Goal: Task Accomplishment & Management: Manage account settings

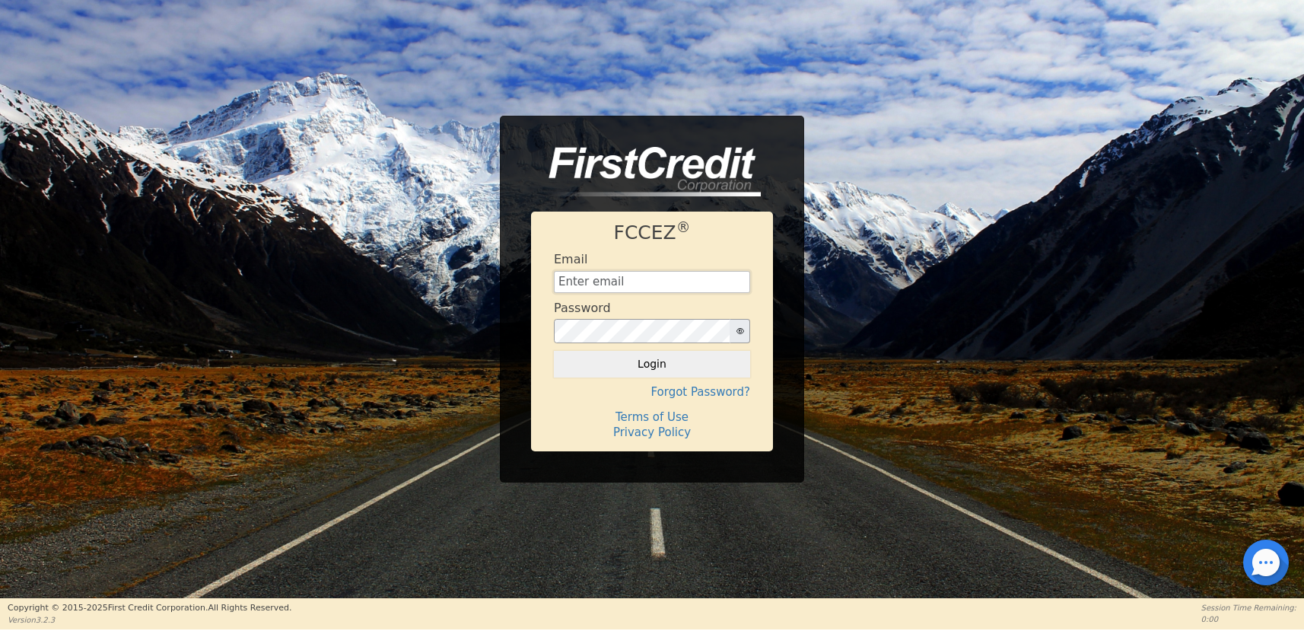
click at [645, 278] on input "text" at bounding box center [652, 282] width 196 height 23
type input "[EMAIL_ADDRESS][DOMAIN_NAME]"
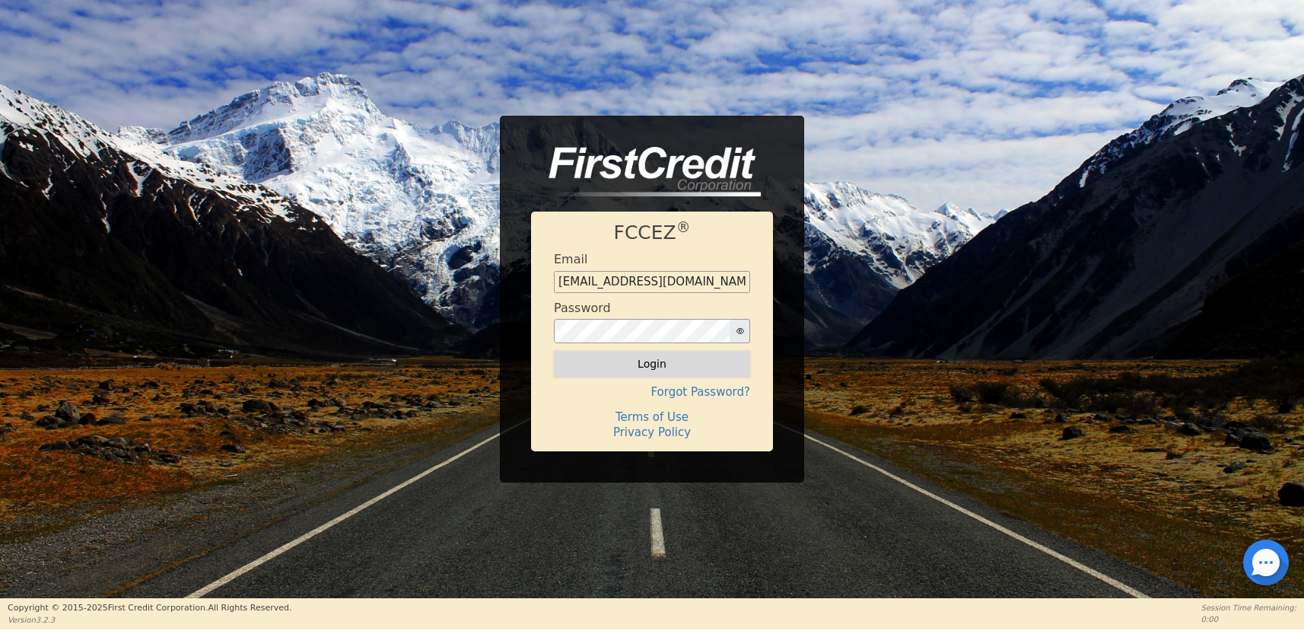
click at [629, 361] on button "Login" at bounding box center [652, 364] width 196 height 26
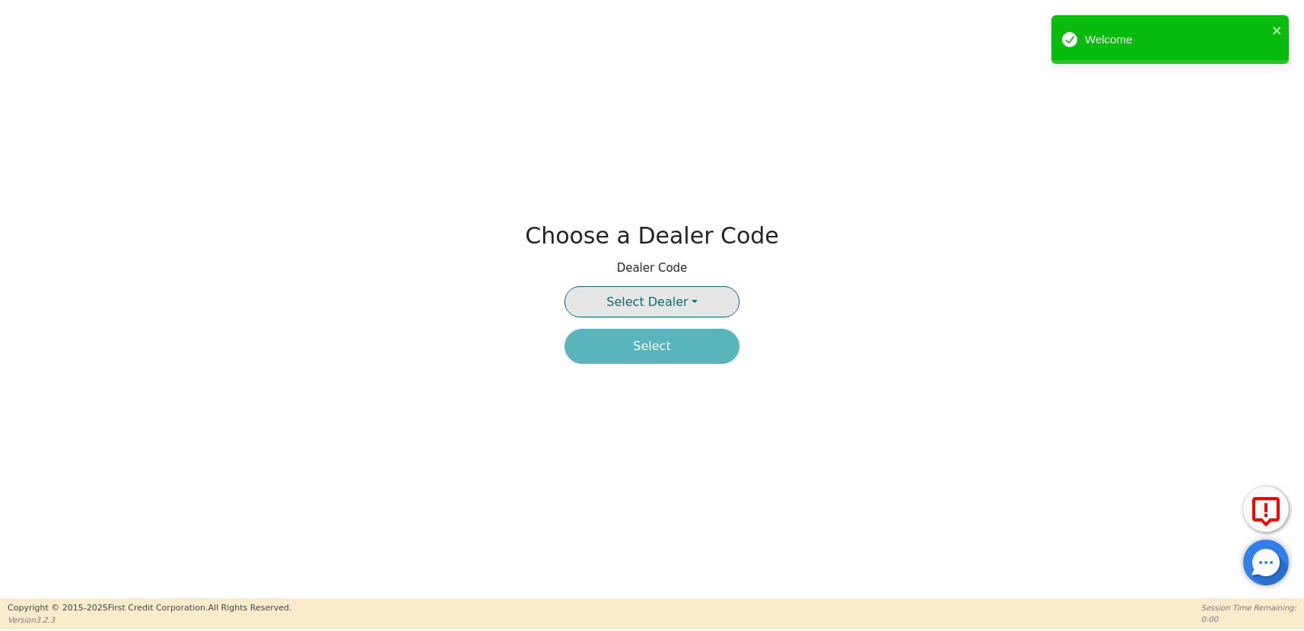
click at [656, 304] on span "Select Dealer" at bounding box center [646, 301] width 81 height 14
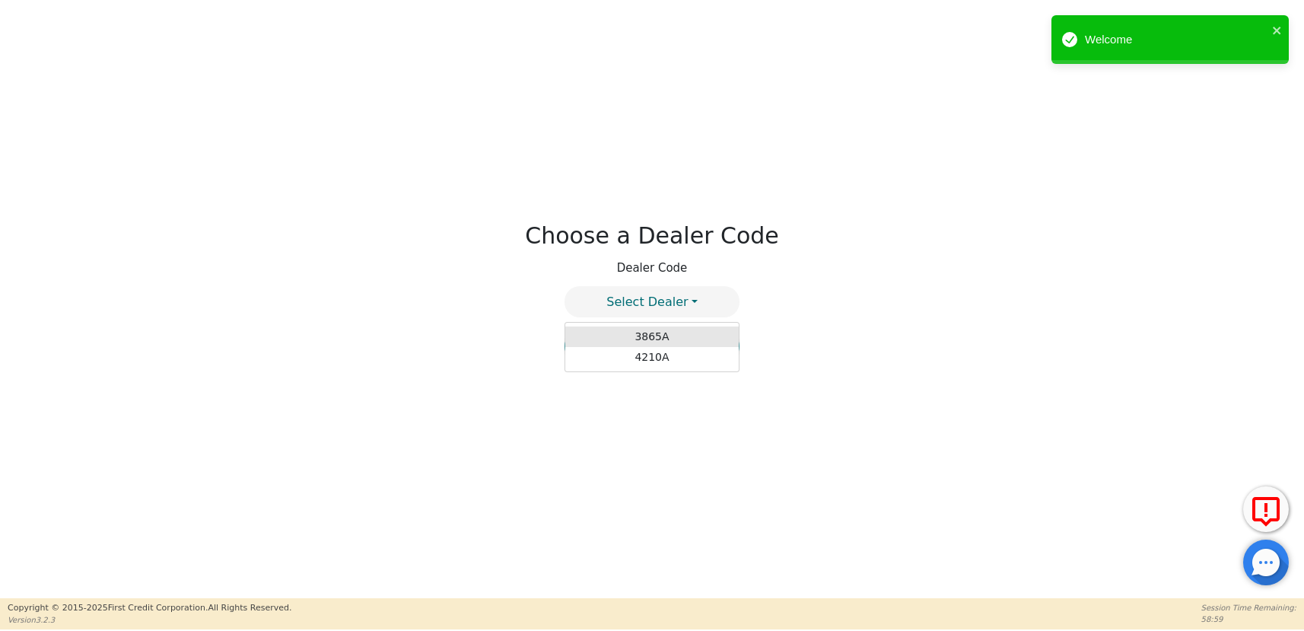
click at [647, 333] on link "3865A" at bounding box center [651, 336] width 173 height 21
click at [643, 354] on button "Select" at bounding box center [651, 346] width 175 height 35
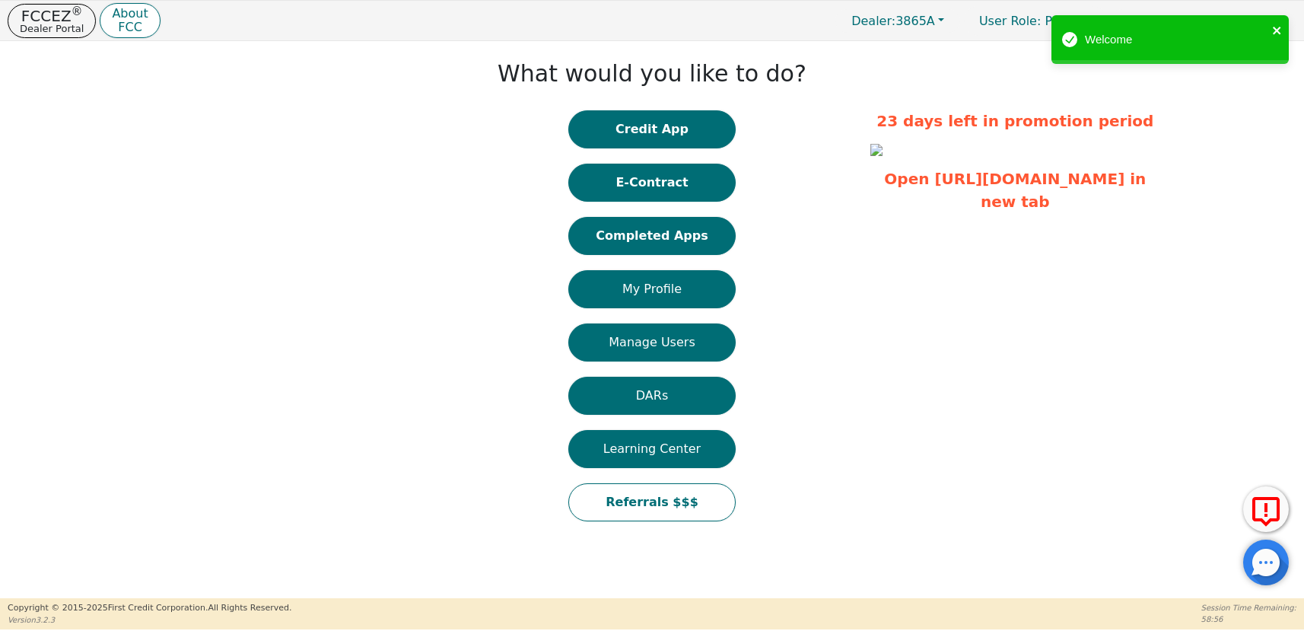
click at [1272, 30] on icon "close" at bounding box center [1277, 30] width 11 height 12
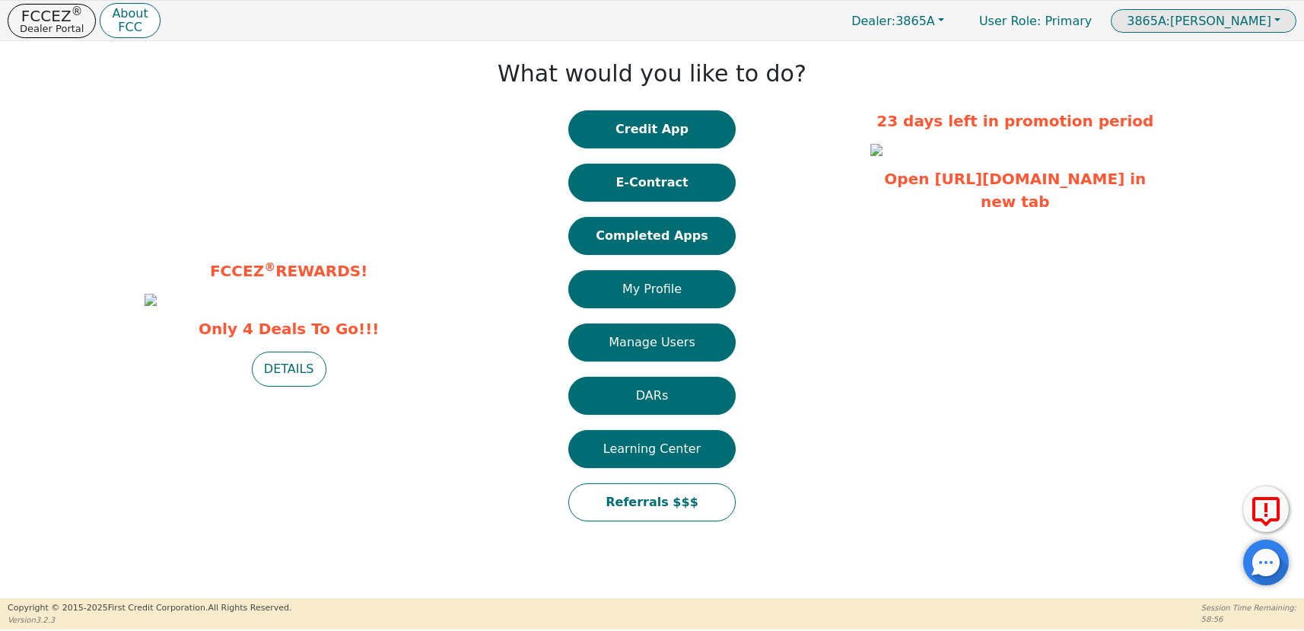
click at [1243, 24] on span "3865A: [PERSON_NAME]" at bounding box center [1198, 21] width 145 height 14
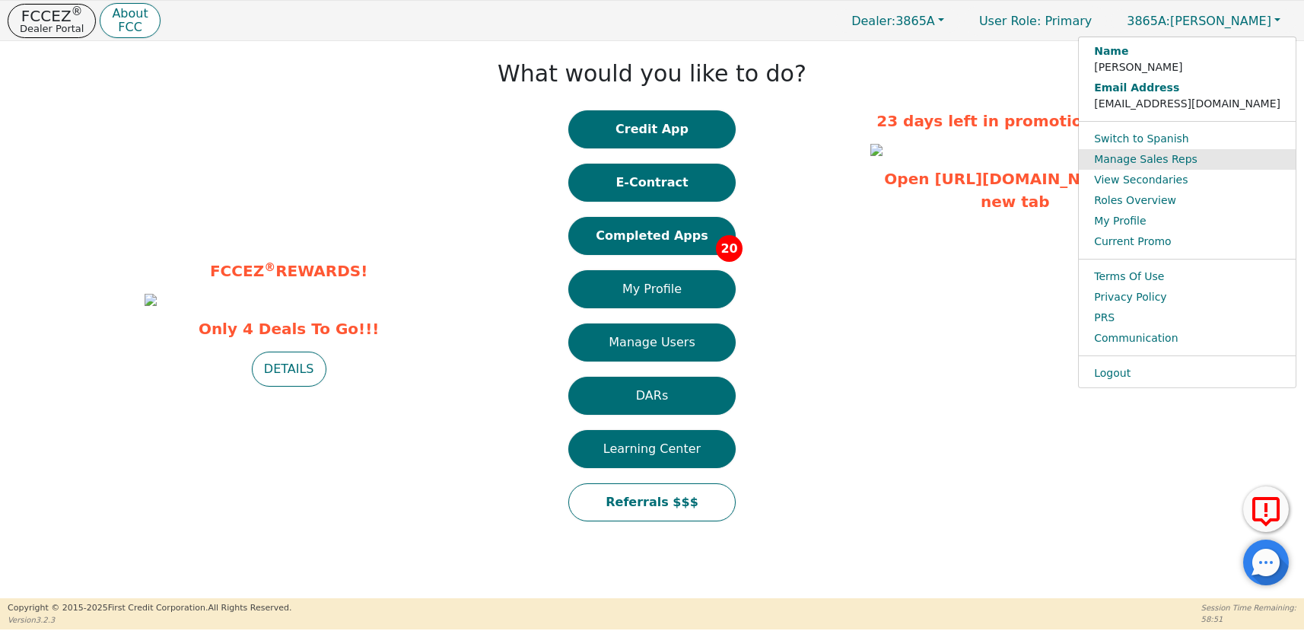
click at [1193, 160] on link "Manage Sales Reps" at bounding box center [1187, 159] width 217 height 21
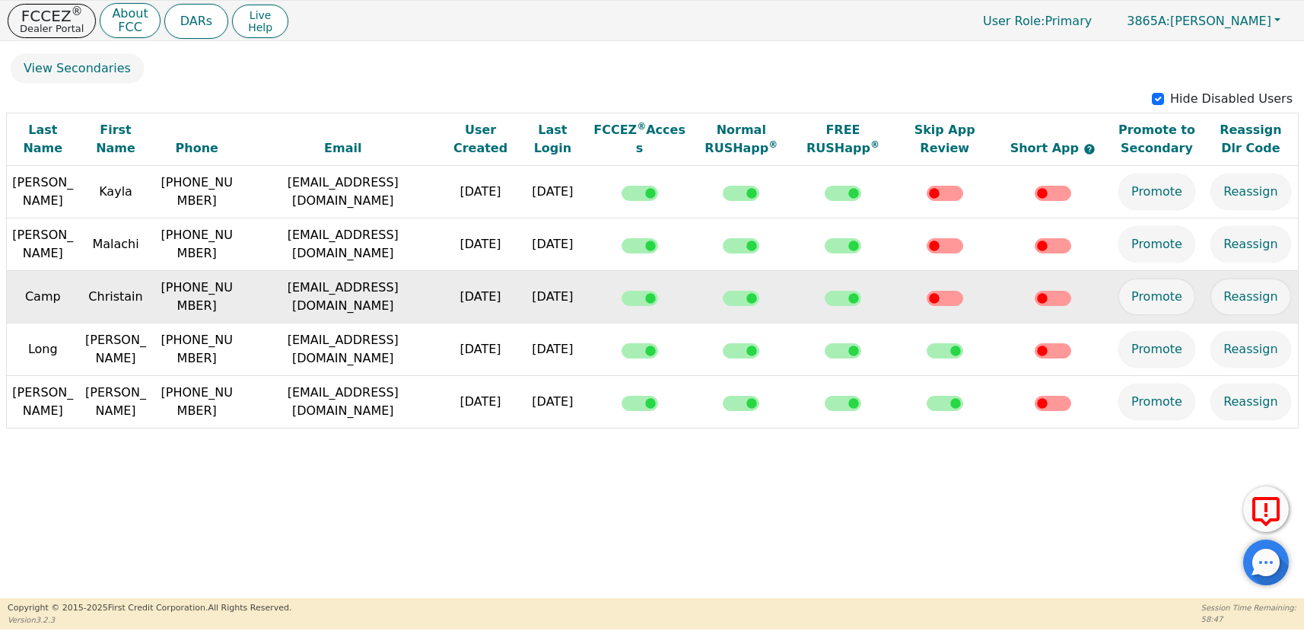
scroll to position [275, 0]
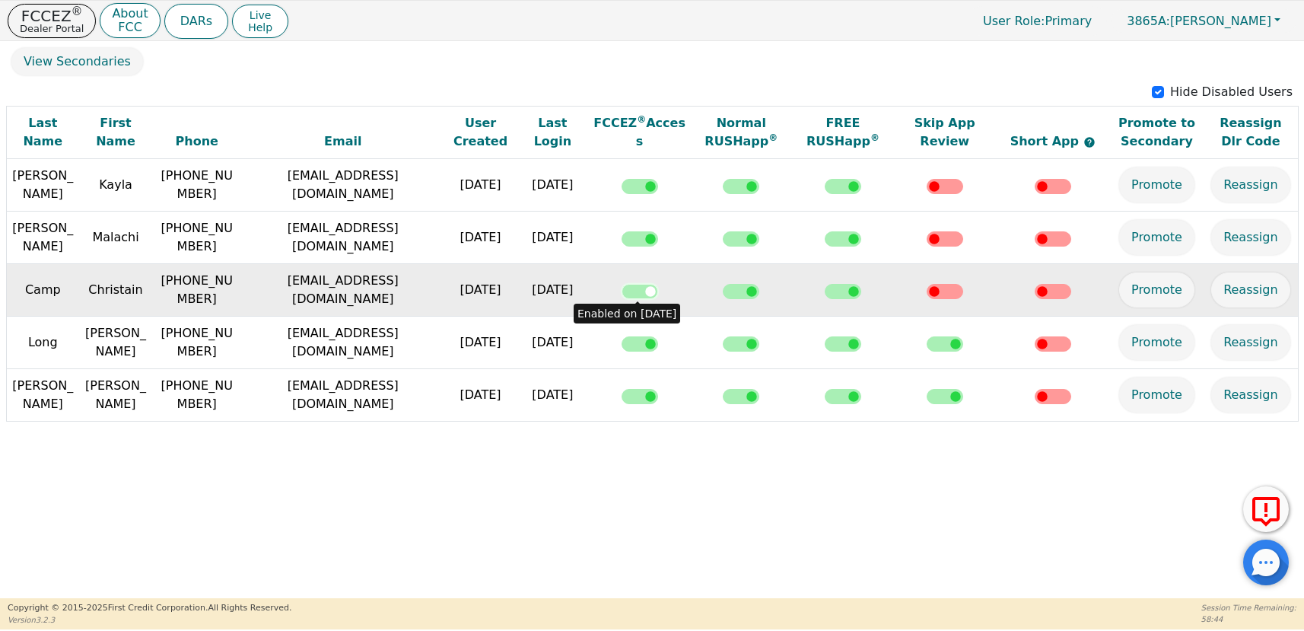
click at [637, 291] on input "checkbox" at bounding box center [639, 291] width 37 height 15
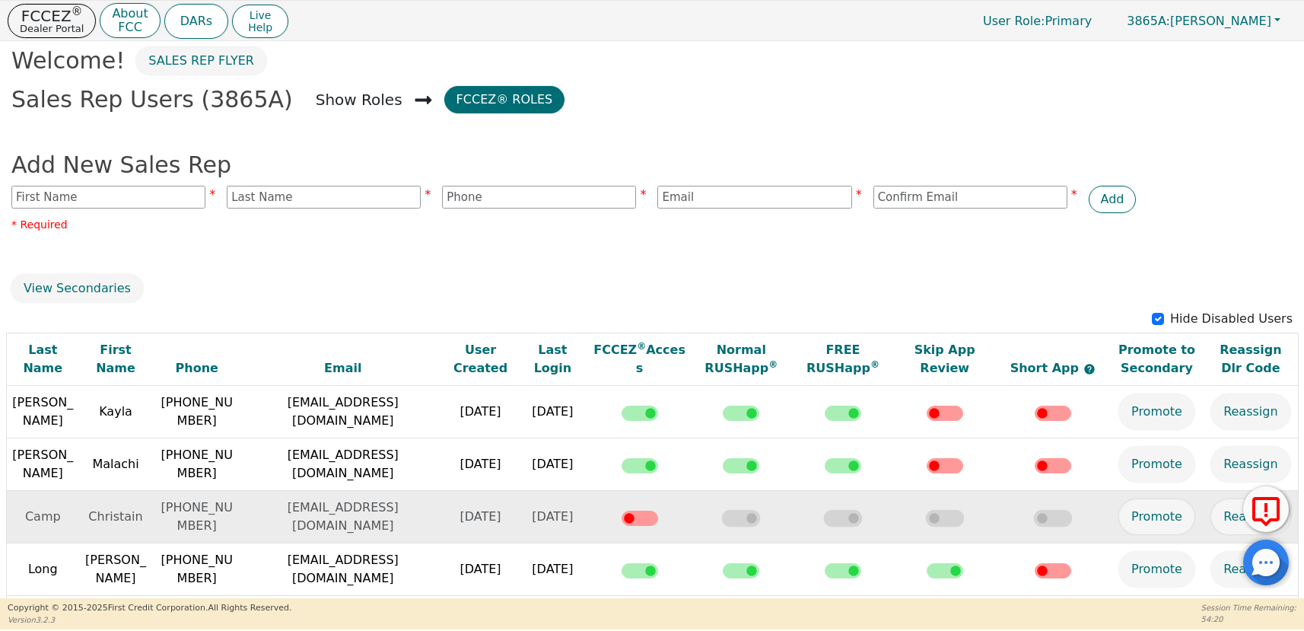
scroll to position [0, 0]
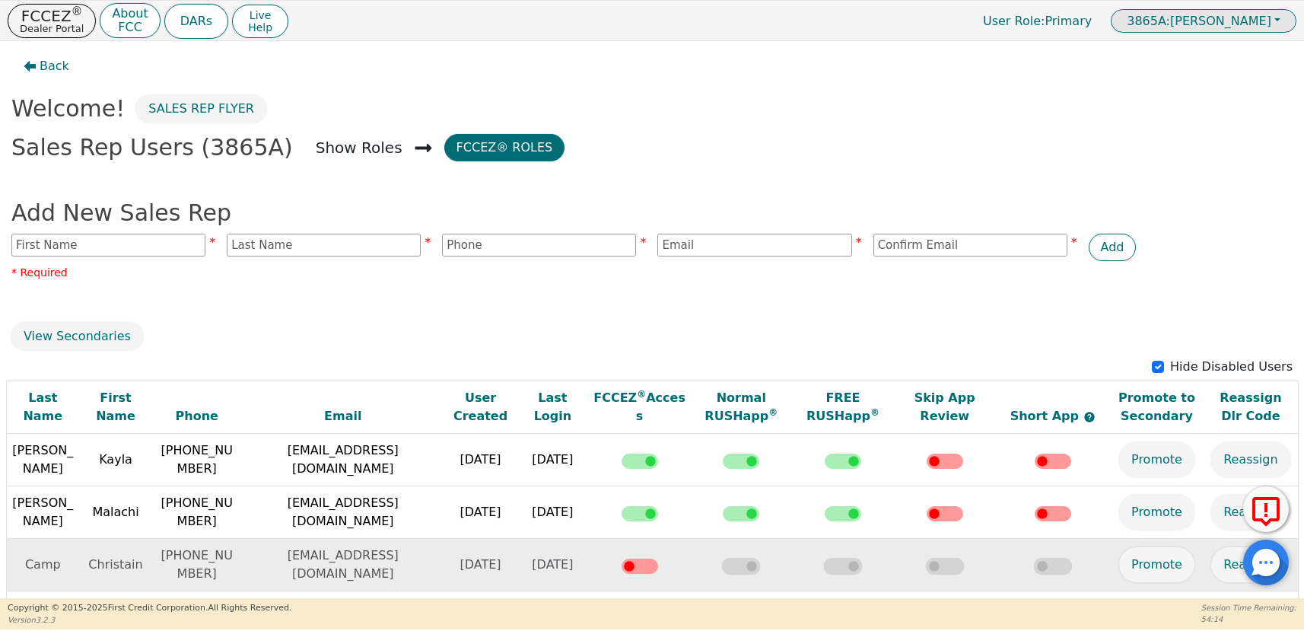
click at [1170, 24] on span "3865A:" at bounding box center [1147, 21] width 43 height 14
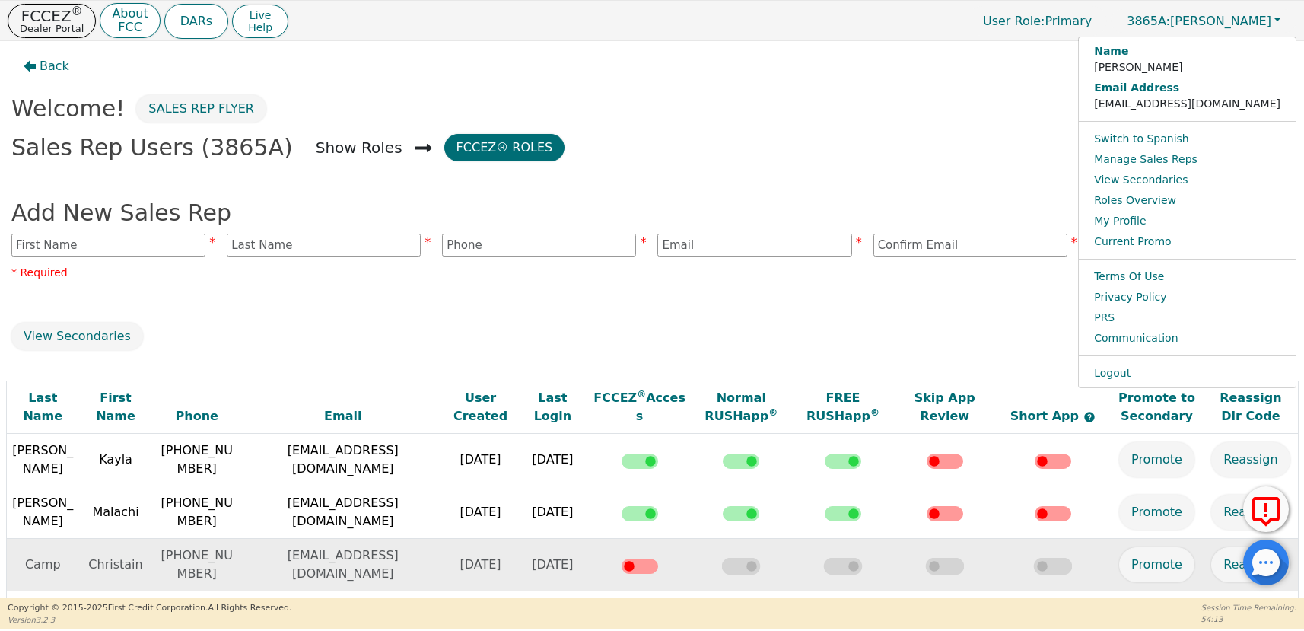
click at [940, 114] on div "Sales Rep Flyer" at bounding box center [715, 108] width 1168 height 27
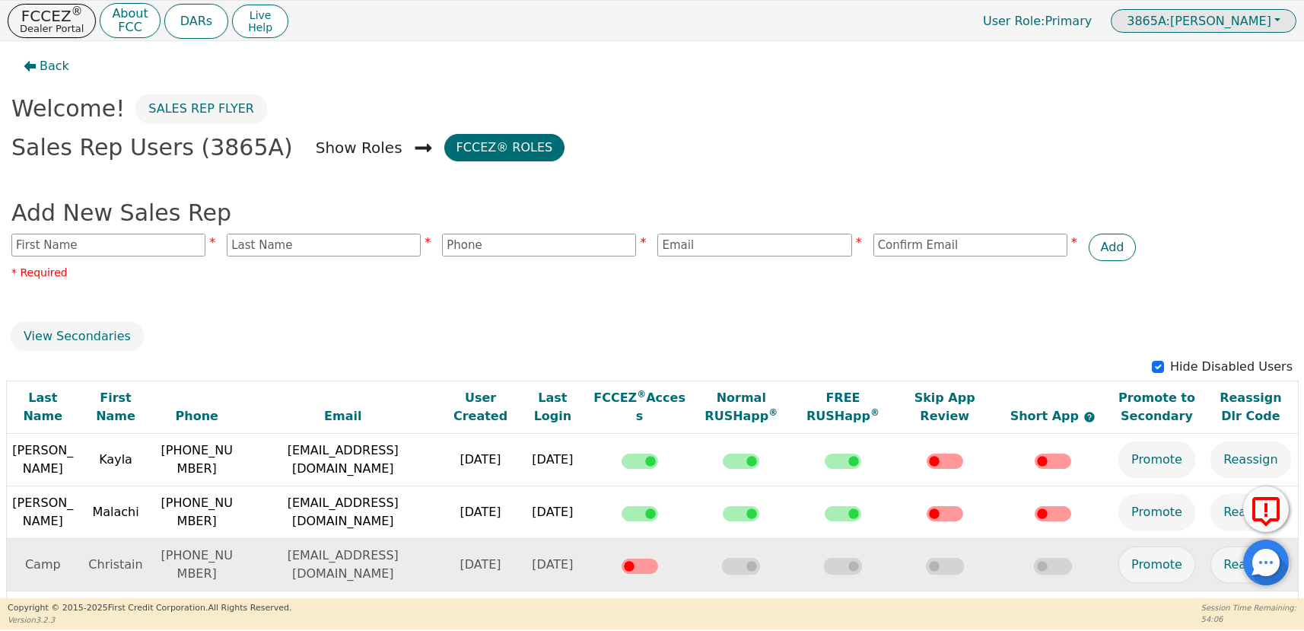
click at [1236, 23] on span "3865A: [PERSON_NAME]" at bounding box center [1198, 21] width 145 height 14
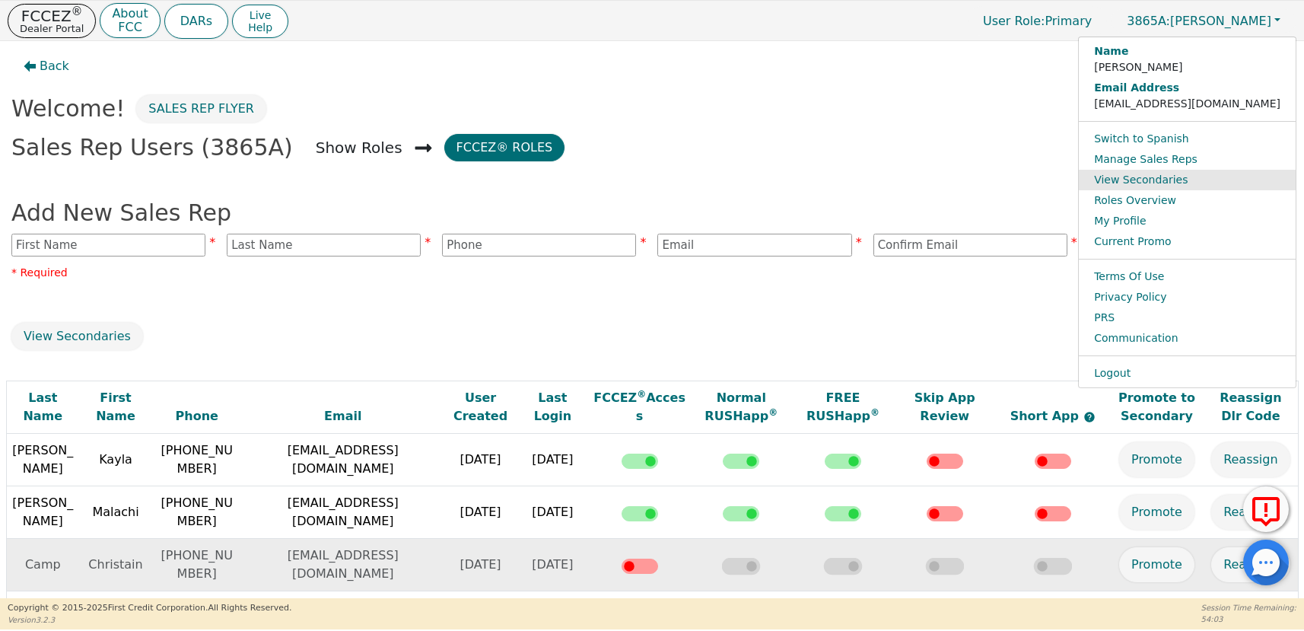
click at [1190, 182] on link "View Secondaries" at bounding box center [1187, 180] width 217 height 21
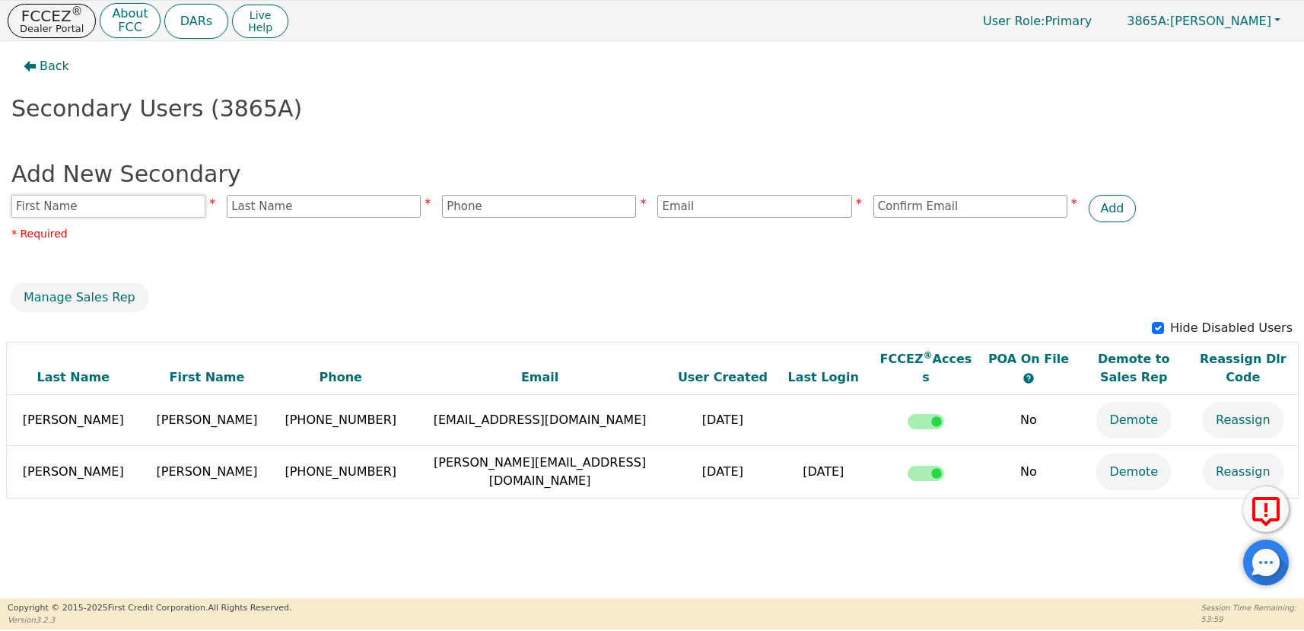
click at [141, 202] on input "text" at bounding box center [108, 206] width 194 height 23
type input "[PERSON_NAME]"
type input "WINNER"
type input "4043047358"
type input "[EMAIL_ADDRESS][DOMAIN_NAME]"
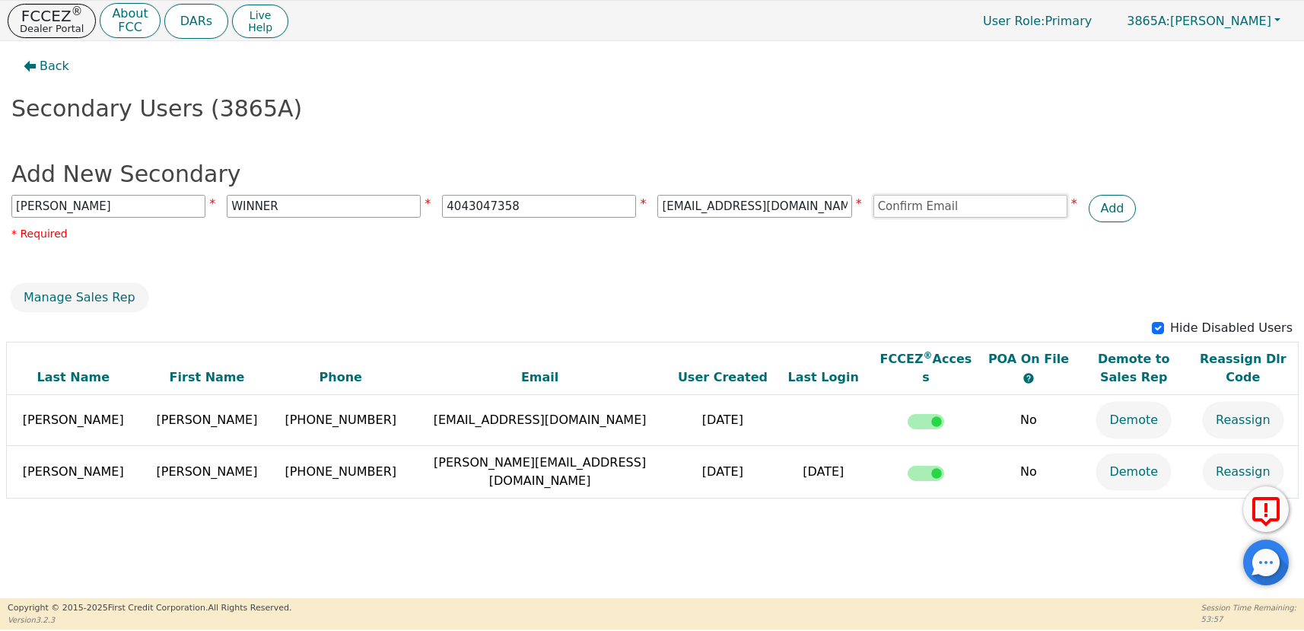
type input "[EMAIL_ADDRESS][DOMAIN_NAME]"
click at [1107, 211] on button "Add" at bounding box center [1112, 208] width 48 height 27
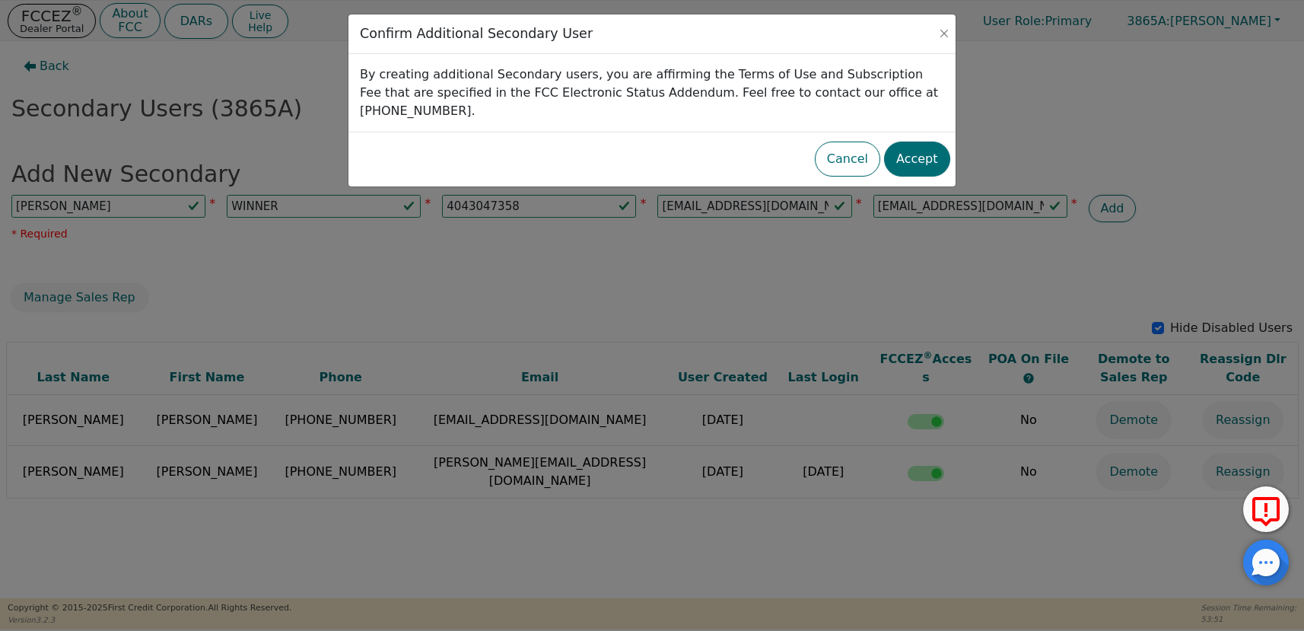
drag, startPoint x: 909, startPoint y: 140, endPoint x: 997, endPoint y: 141, distance: 88.2
click at [997, 141] on div "Confirm Additional Secondary User By creating additional Secondary users, you a…" at bounding box center [652, 315] width 1304 height 631
click at [944, 30] on button "Close" at bounding box center [943, 33] width 15 height 15
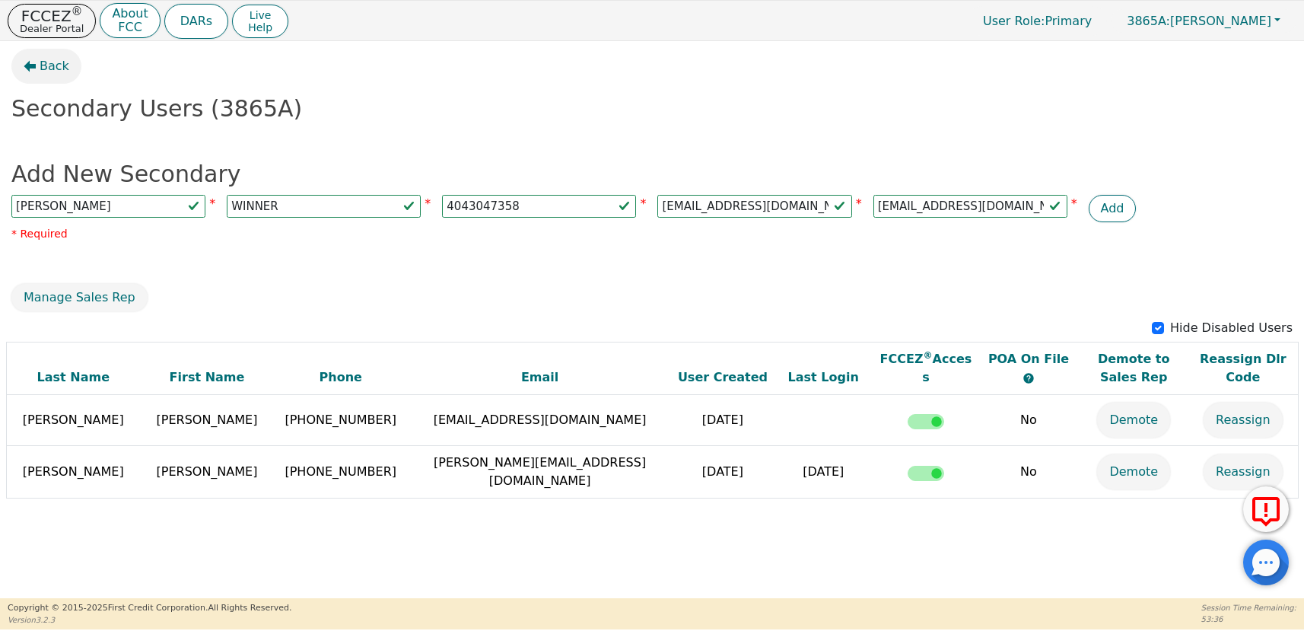
click at [37, 75] on button "Back" at bounding box center [46, 66] width 70 height 35
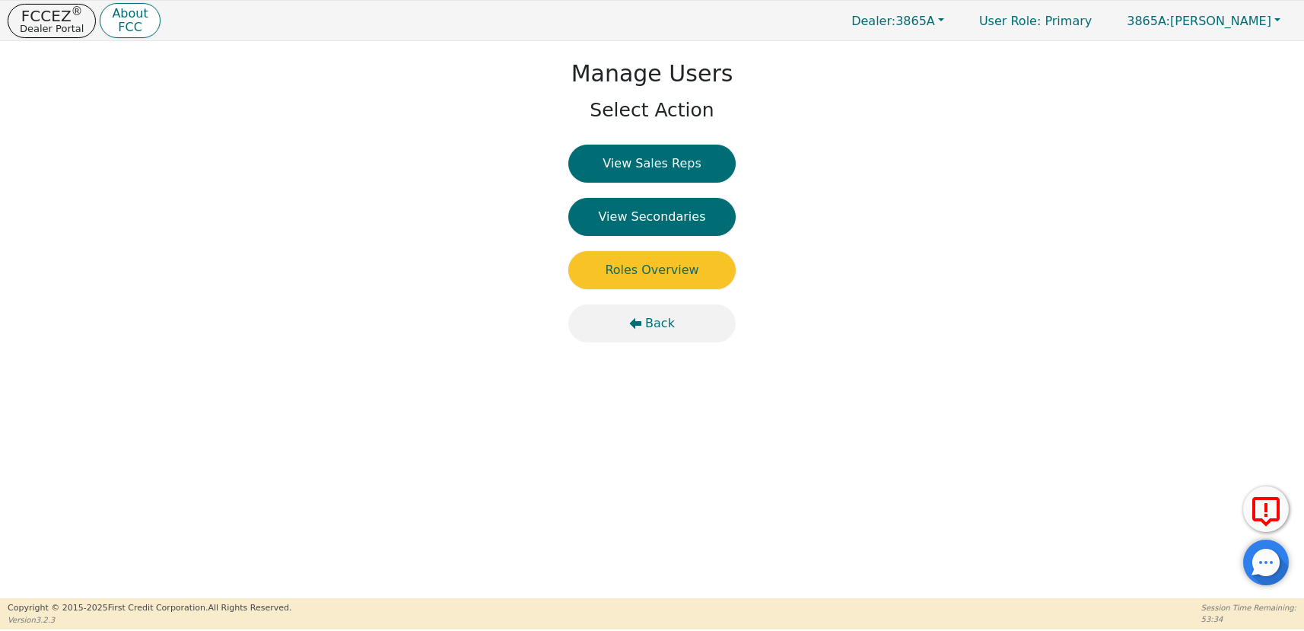
click at [650, 332] on button "Back" at bounding box center [651, 323] width 167 height 38
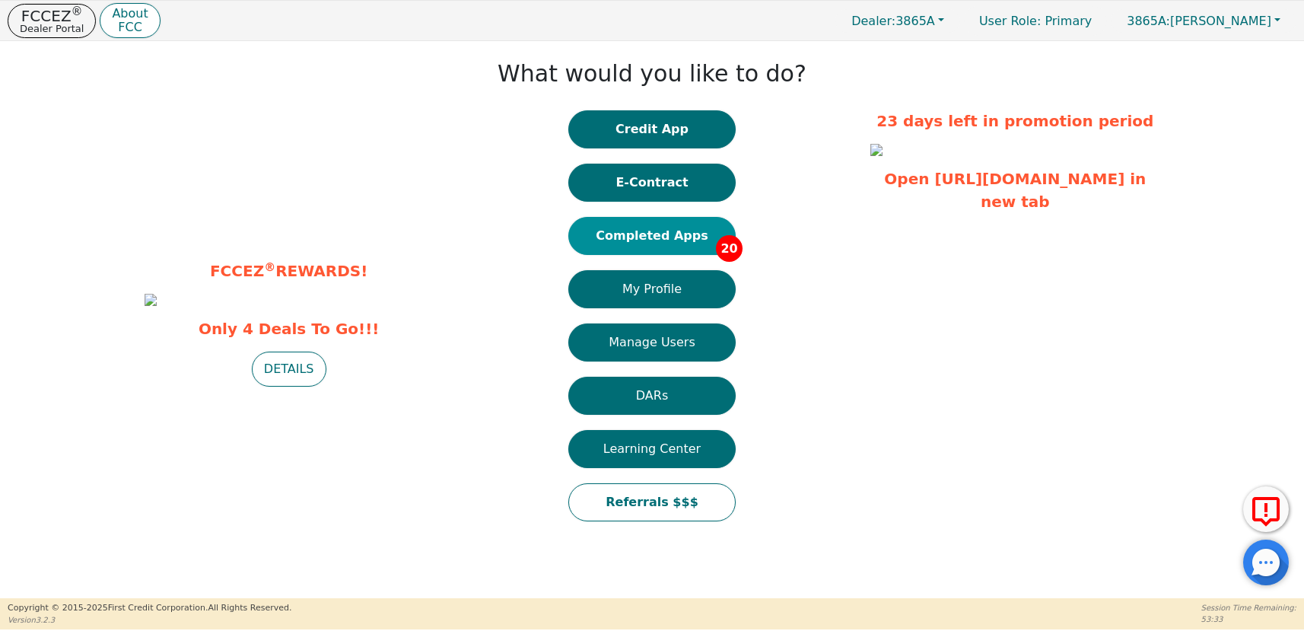
click at [608, 229] on button "Completed Apps 20" at bounding box center [651, 236] width 167 height 38
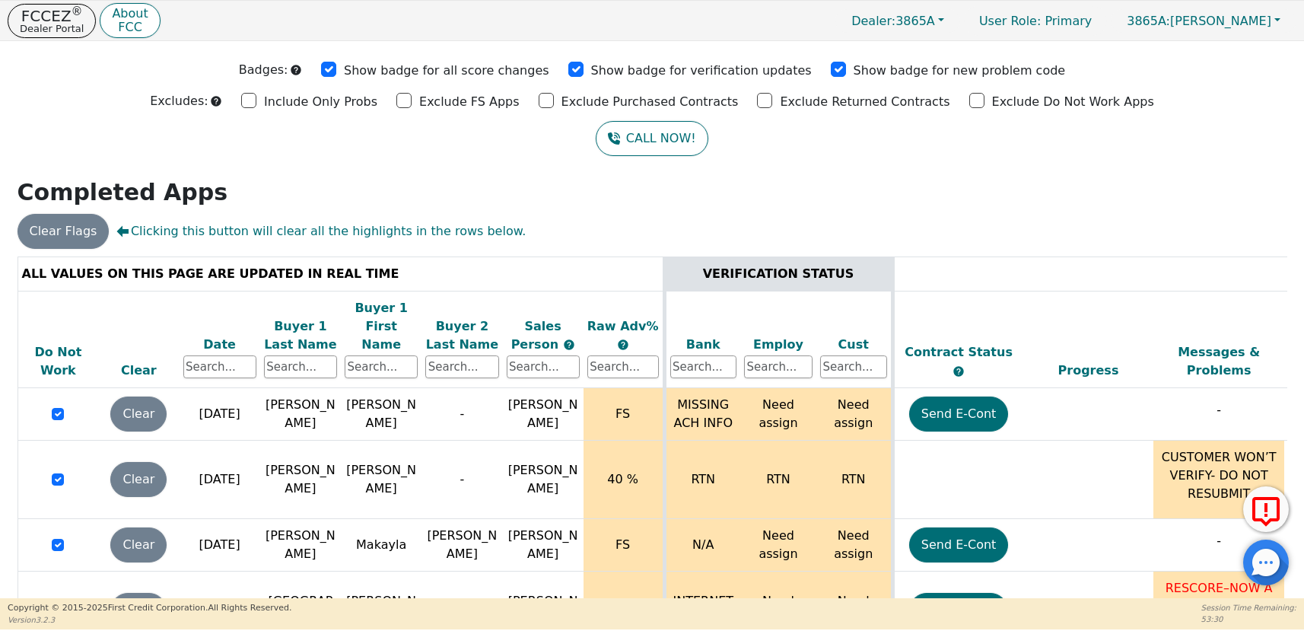
scroll to position [74, 0]
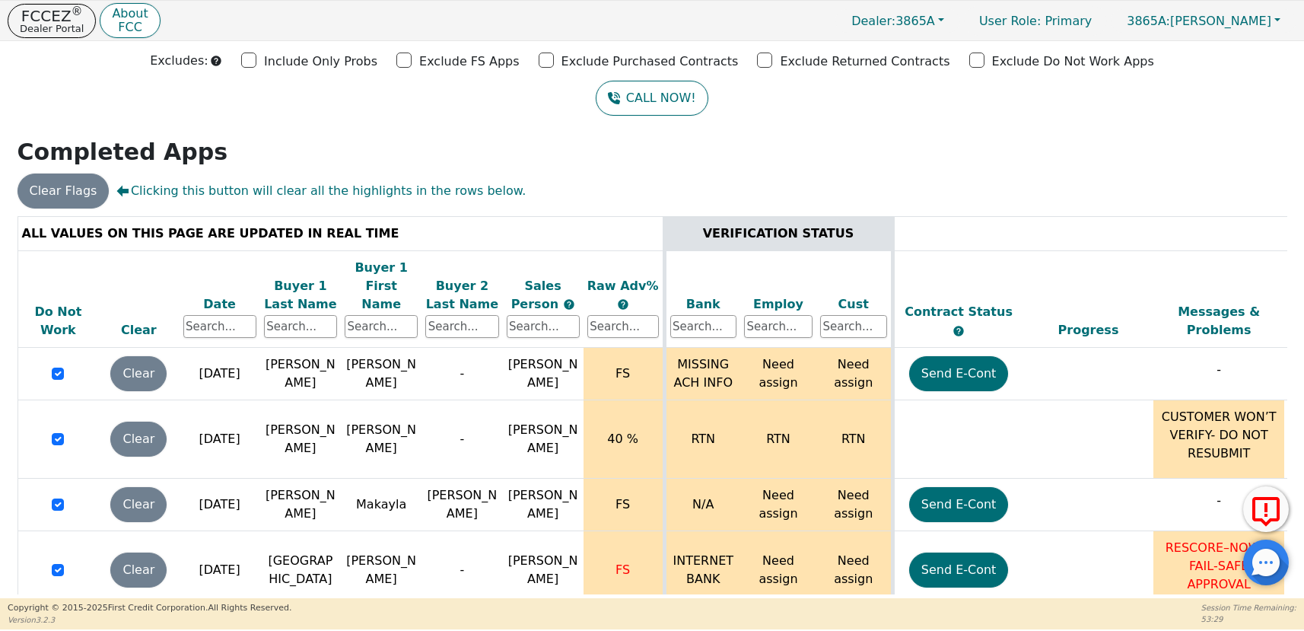
click at [211, 295] on div "Date" at bounding box center [219, 304] width 73 height 18
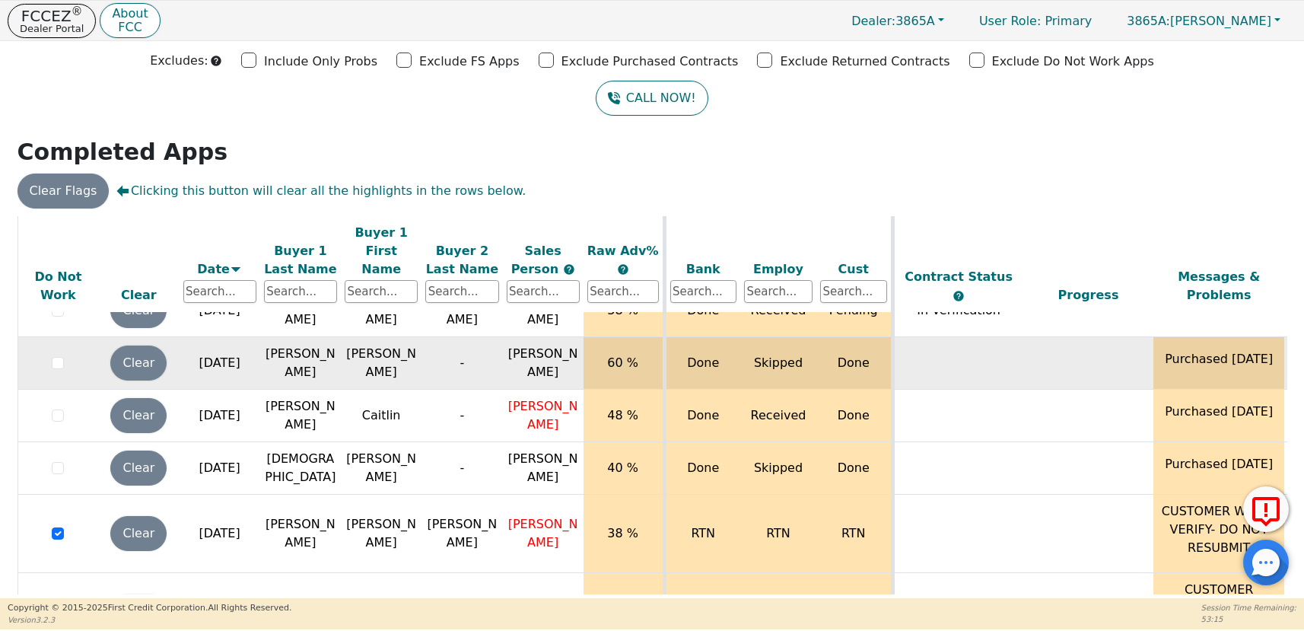
scroll to position [116, 0]
